Goal: Information Seeking & Learning: Learn about a topic

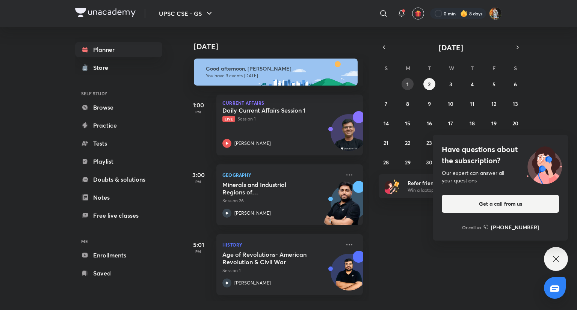
click at [409, 83] on button "1" at bounding box center [408, 84] width 12 height 12
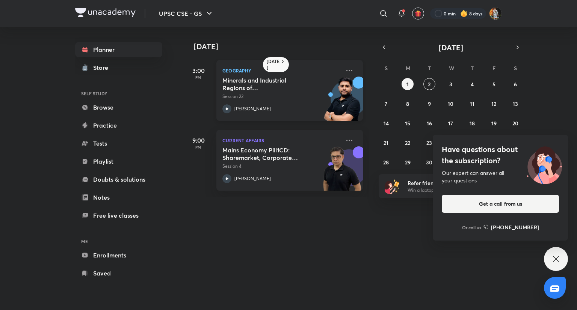
click at [309, 102] on div "Minerals and Industrial Regions of India - II Session 22 [PERSON_NAME]" at bounding box center [281, 95] width 118 height 37
